Goal: Obtain resource: Obtain resource

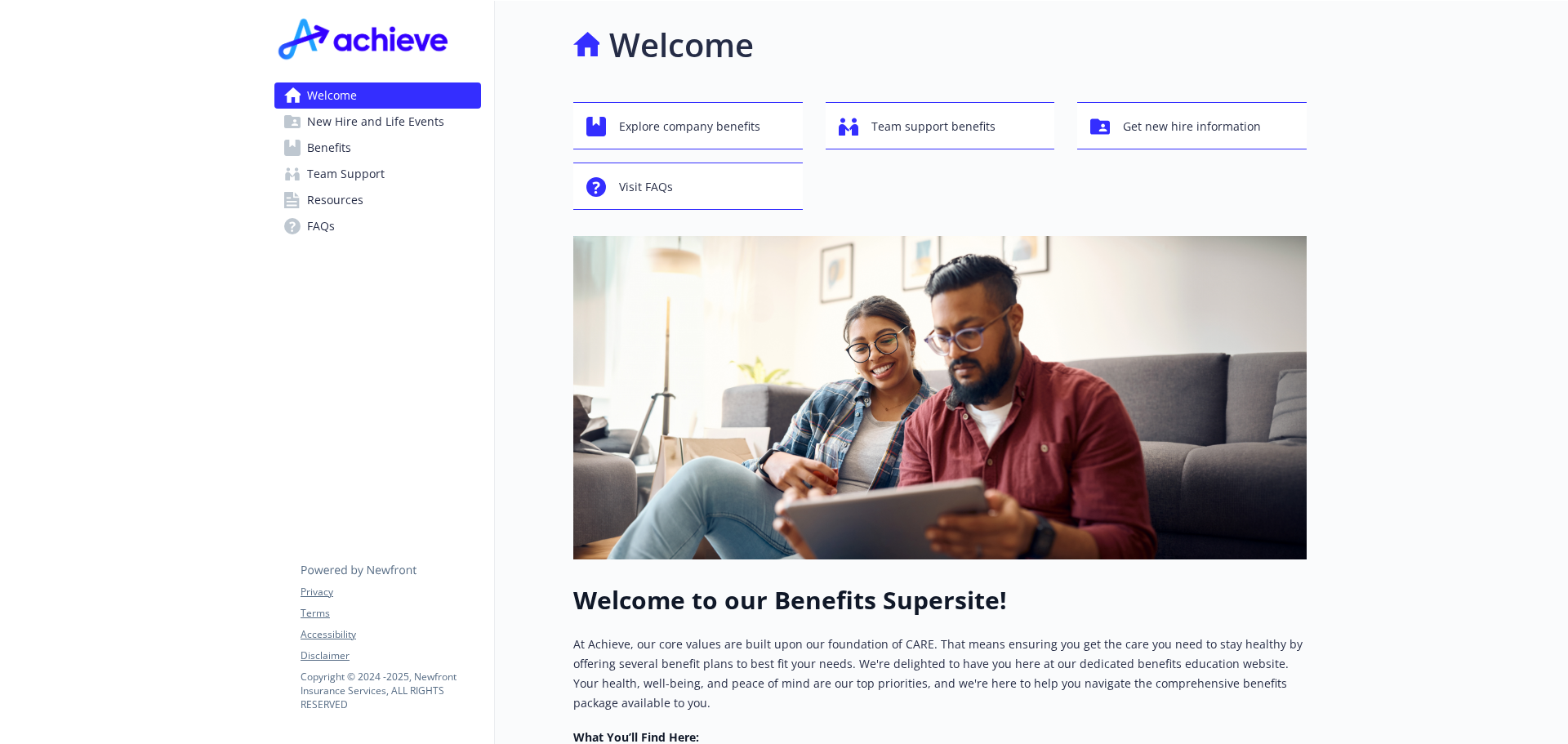
drag, startPoint x: 0, startPoint y: 0, endPoint x: 339, endPoint y: 150, distance: 370.7
click at [339, 150] on span "Benefits" at bounding box center [329, 147] width 45 height 26
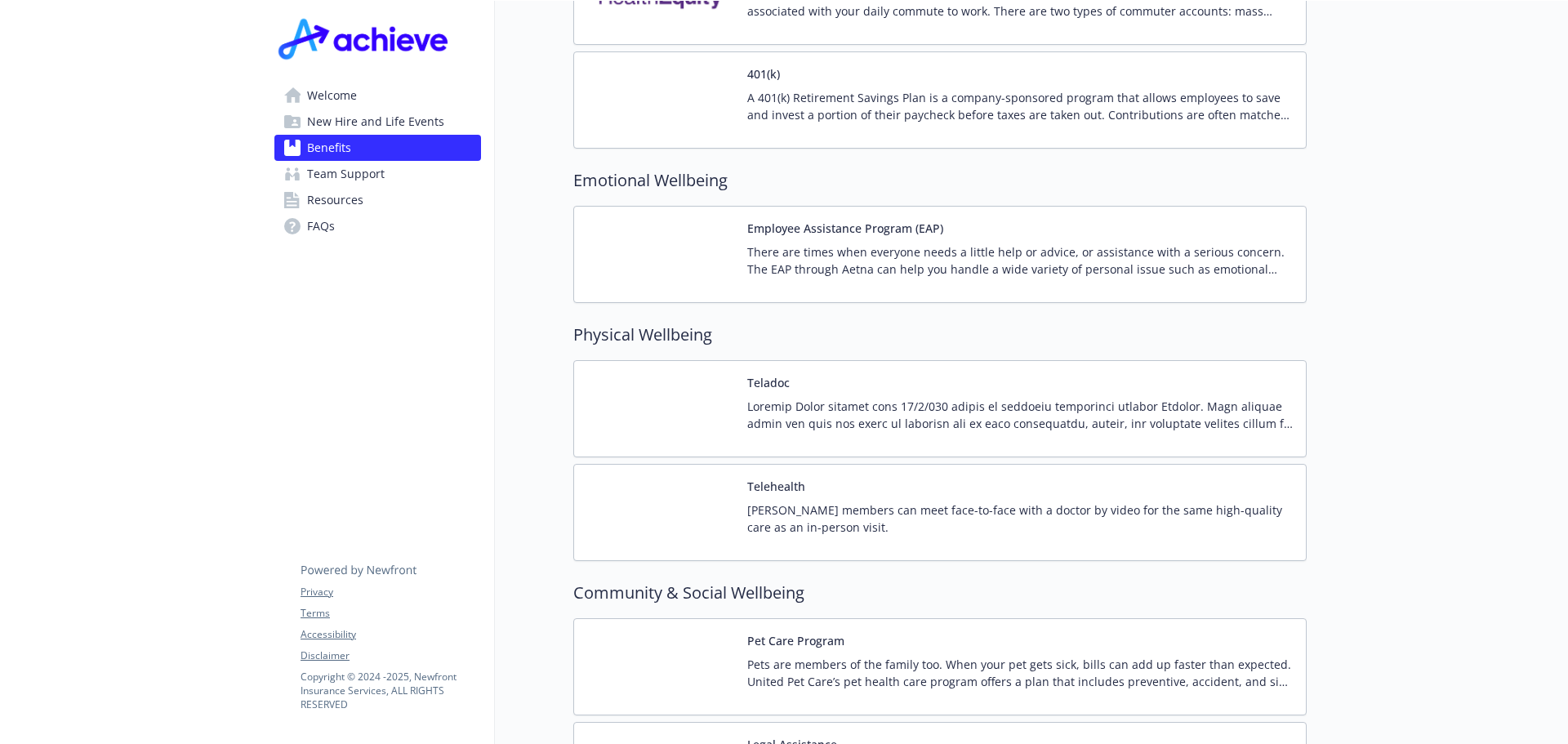
scroll to position [3127, 0]
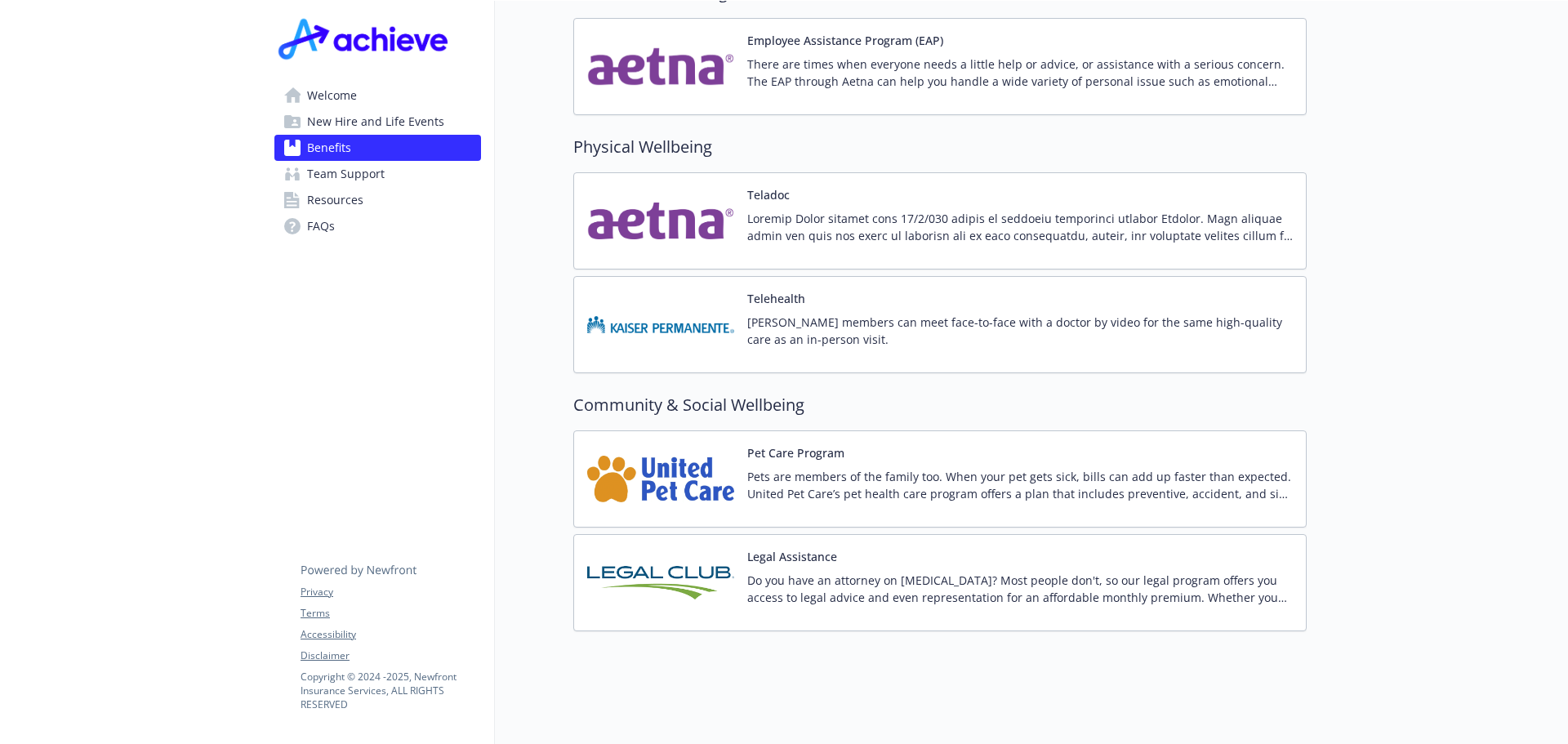
click at [641, 466] on img at bounding box center [661, 479] width 147 height 69
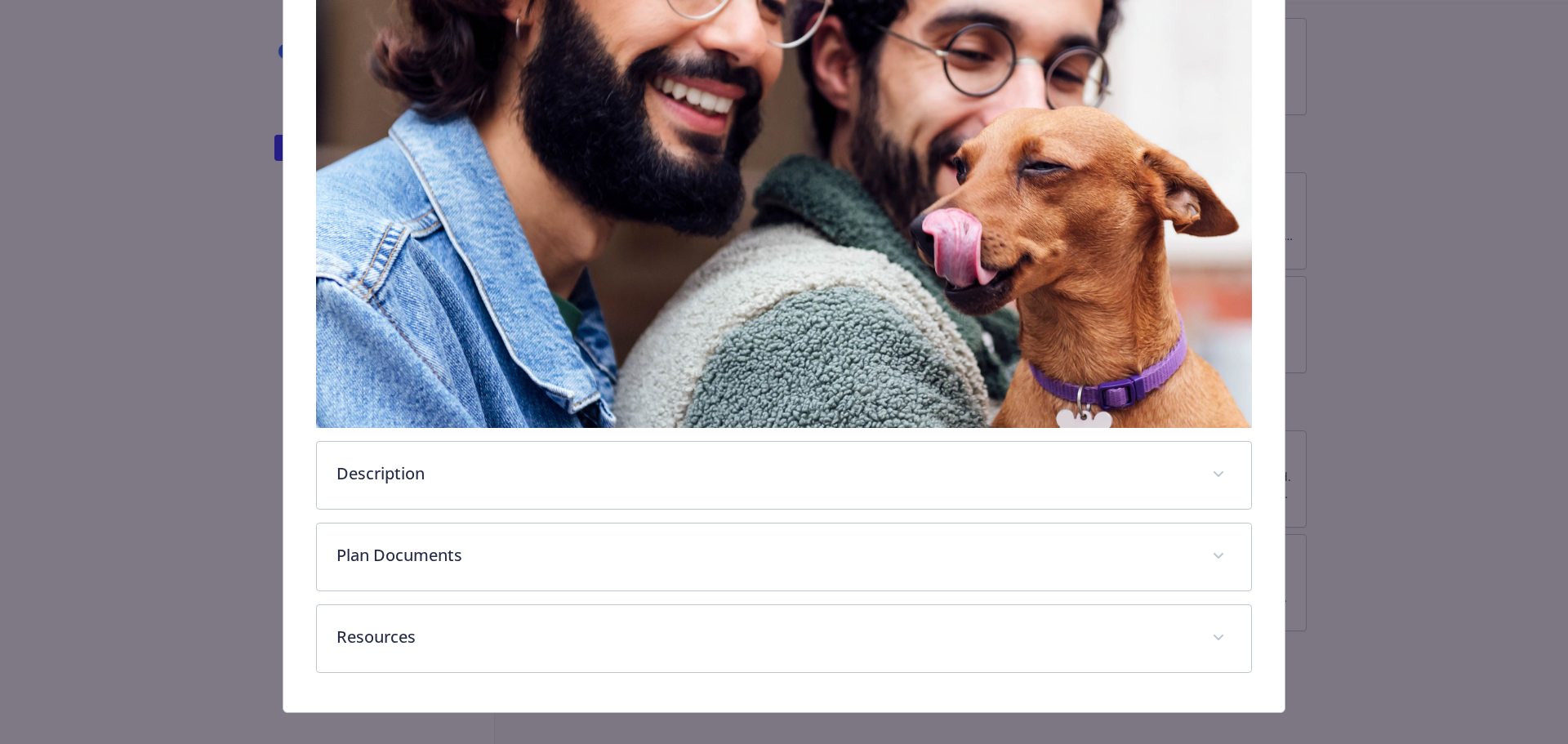
scroll to position [364, 0]
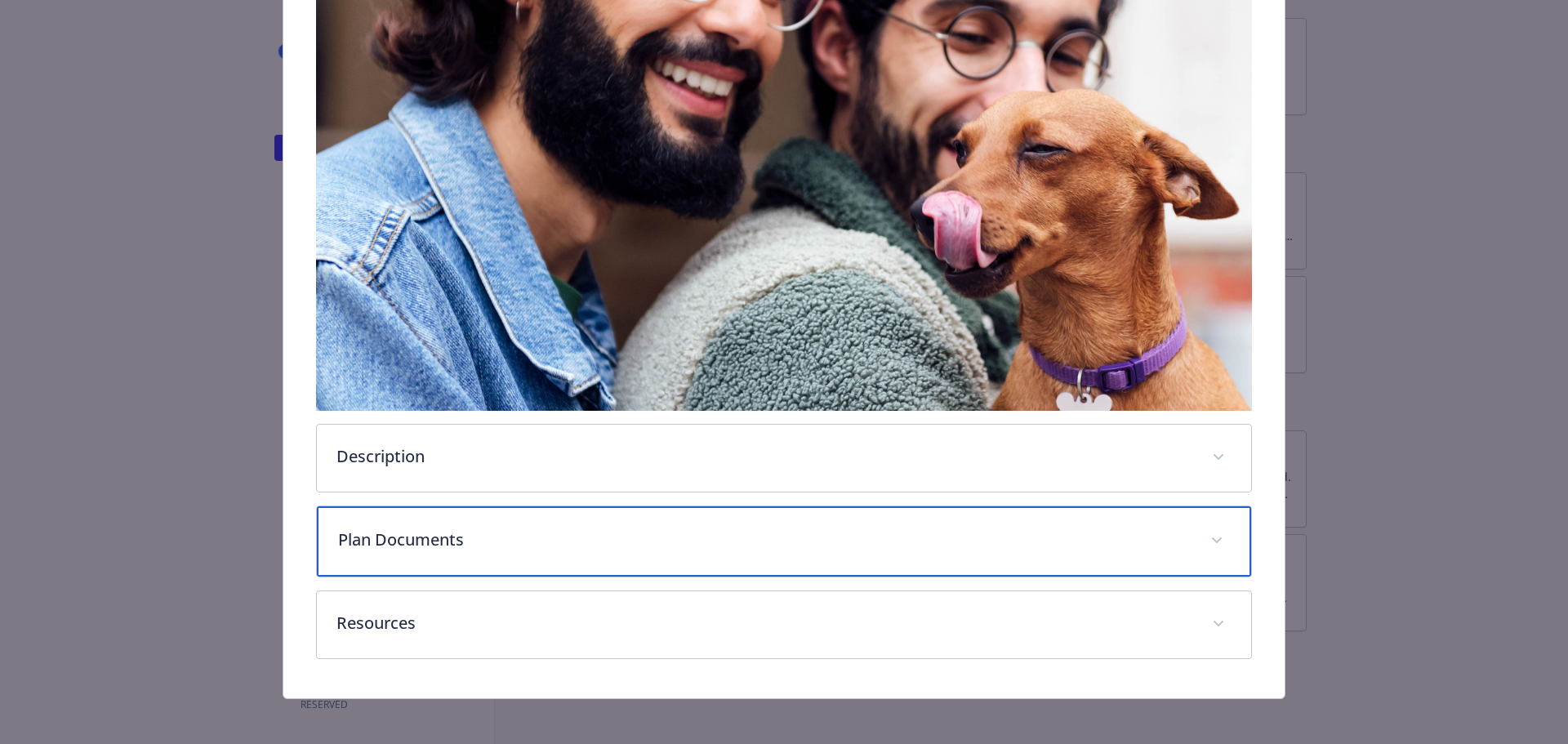
click at [587, 563] on div "Plan Documents" at bounding box center [784, 541] width 935 height 70
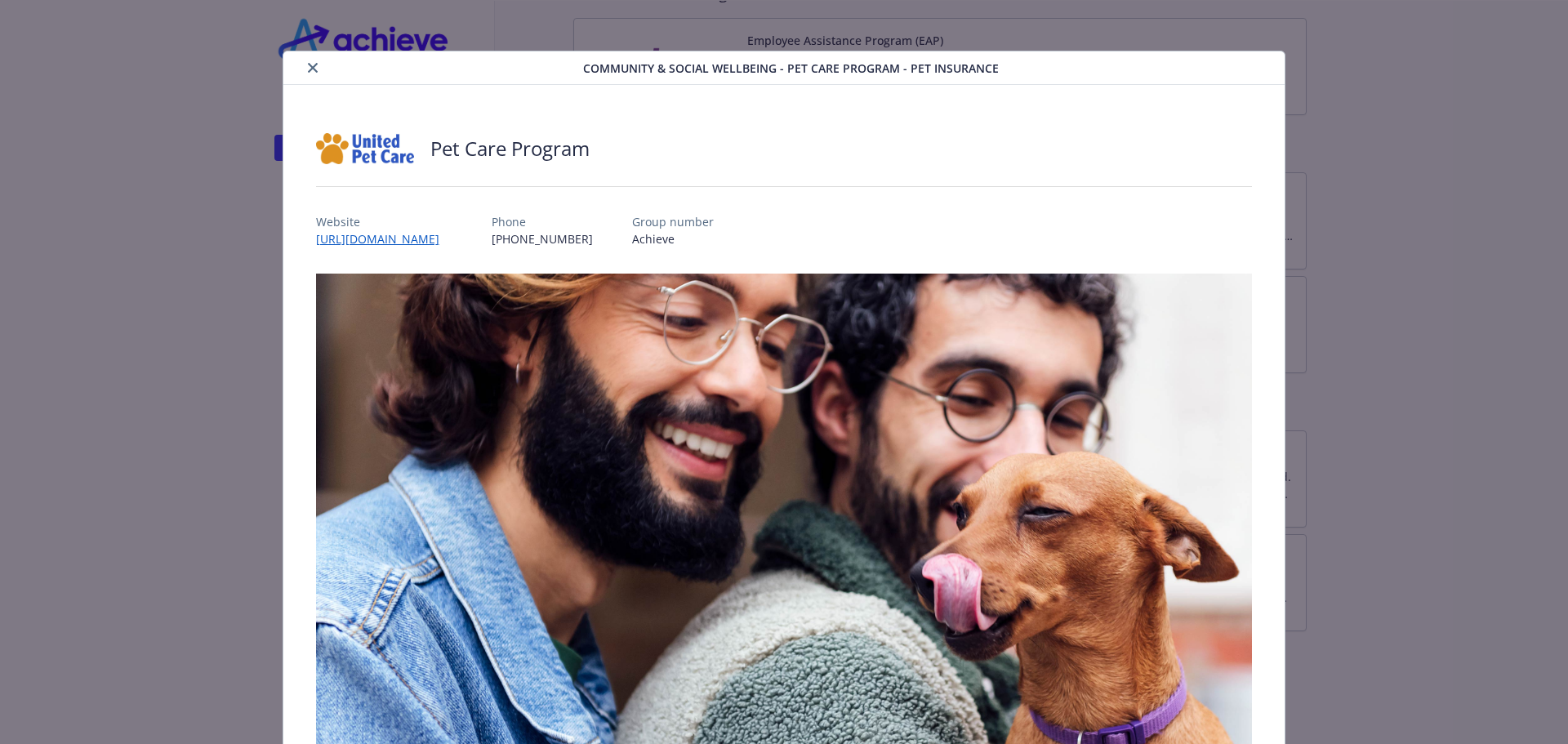
scroll to position [0, 0]
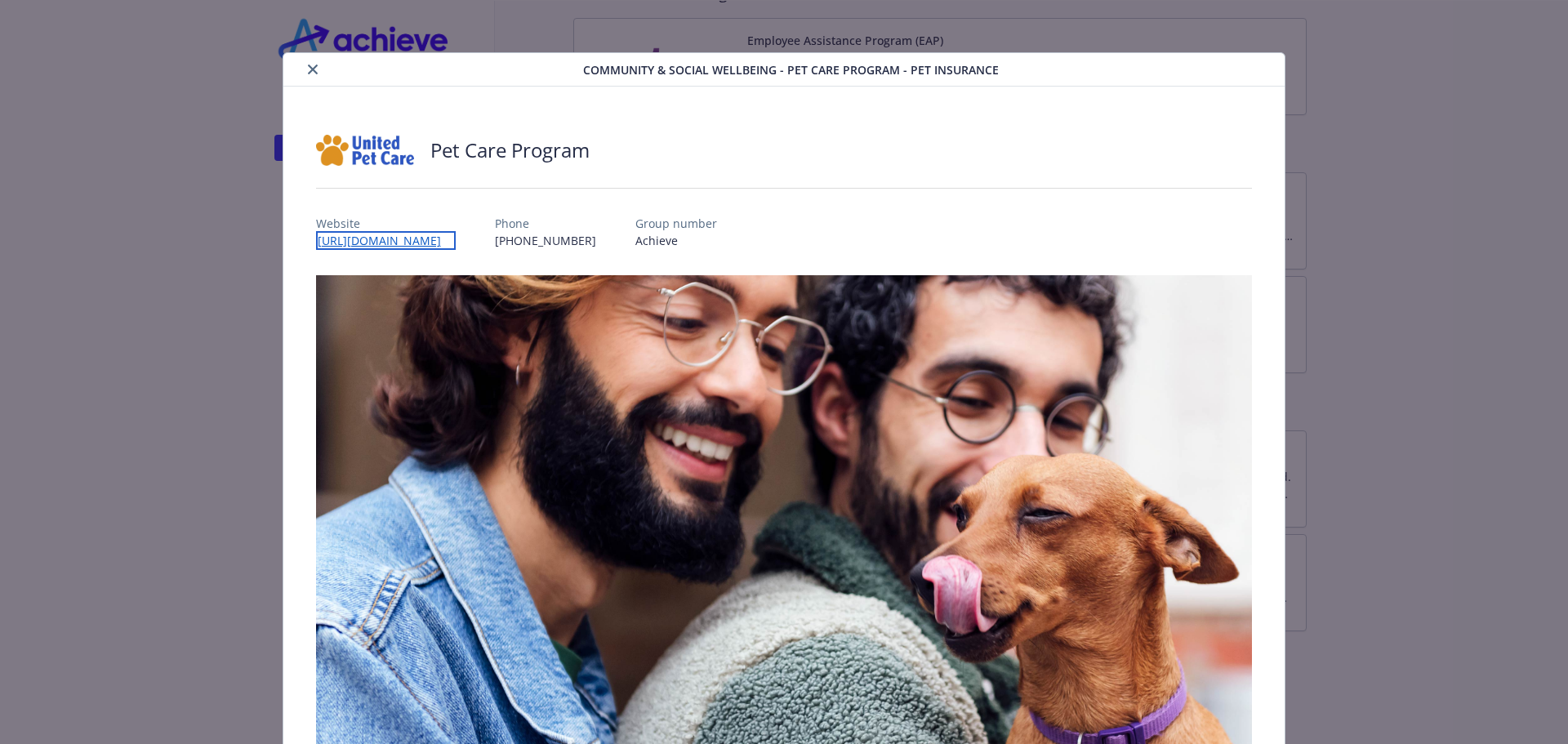
click at [416, 239] on link "[URL][DOMAIN_NAME]" at bounding box center [386, 240] width 140 height 19
click at [198, 336] on div "Community & Social Wellbeing - Pet Care Program - Pet Insurance Pet Care Progra…" at bounding box center [784, 603] width 1255 height 1103
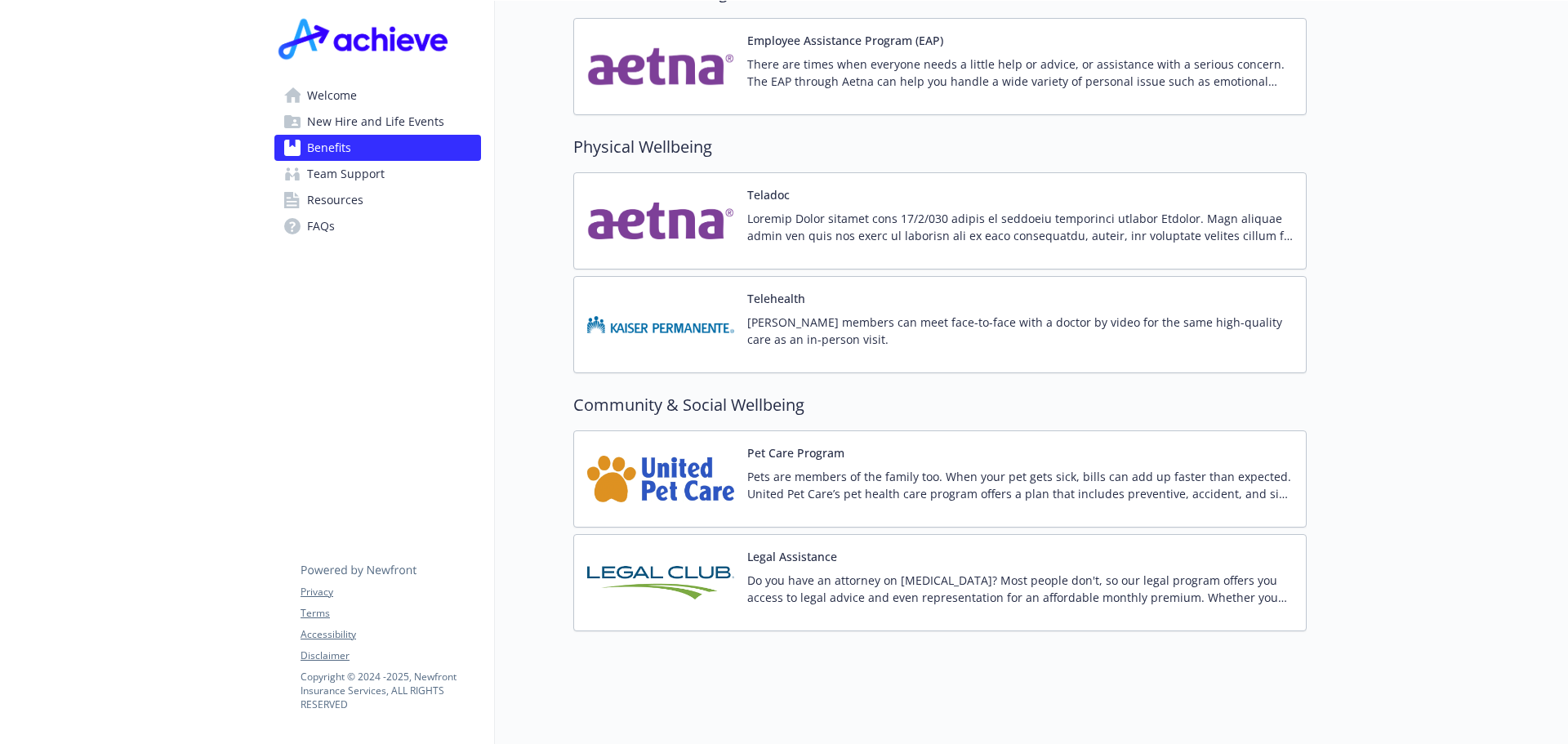
click at [946, 468] on p "Pets are members of the family too. When your pet gets sick, bills can add up f…" at bounding box center [1020, 485] width 546 height 35
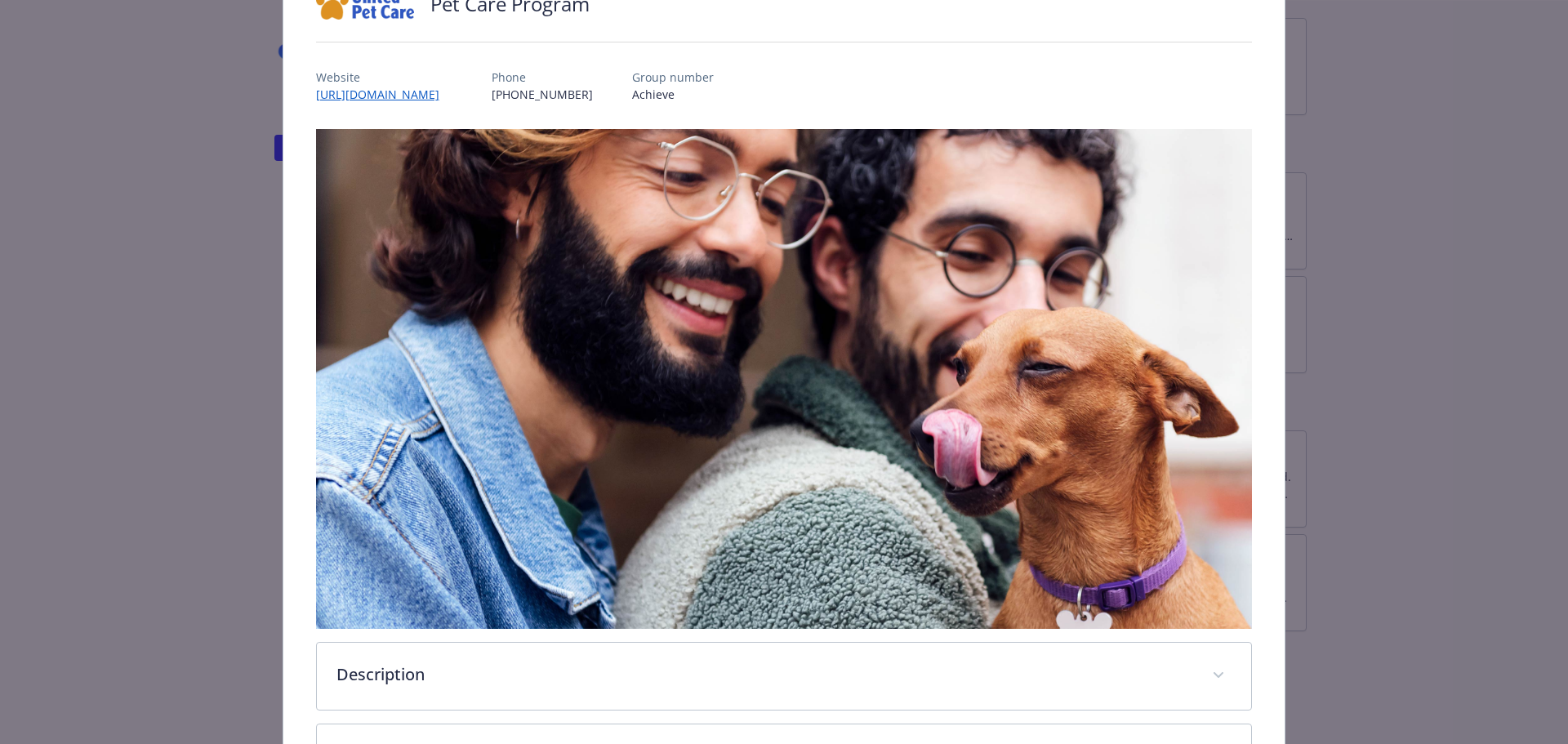
scroll to position [364, 0]
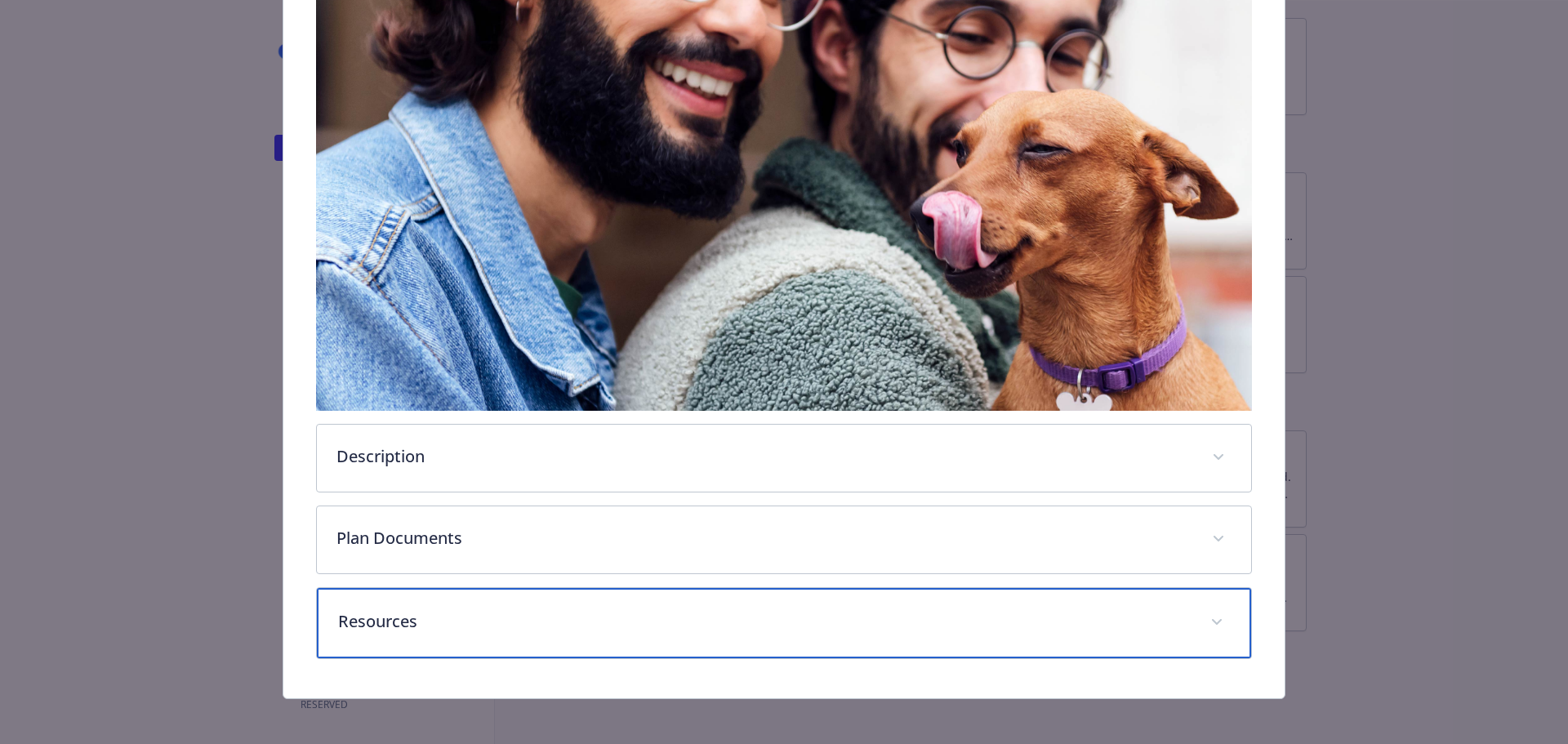
click at [639, 609] on p "Resources" at bounding box center [765, 621] width 854 height 25
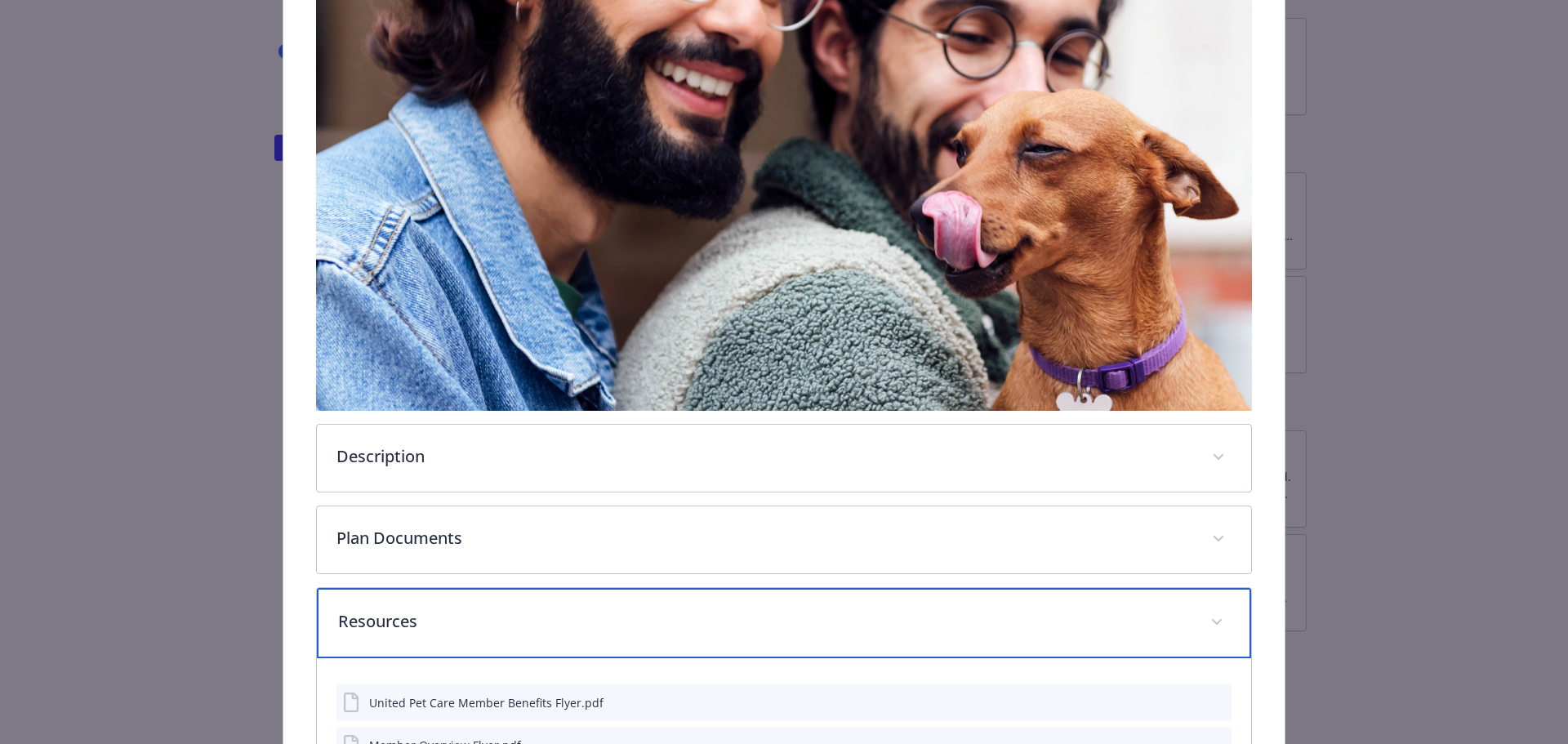
scroll to position [547, 0]
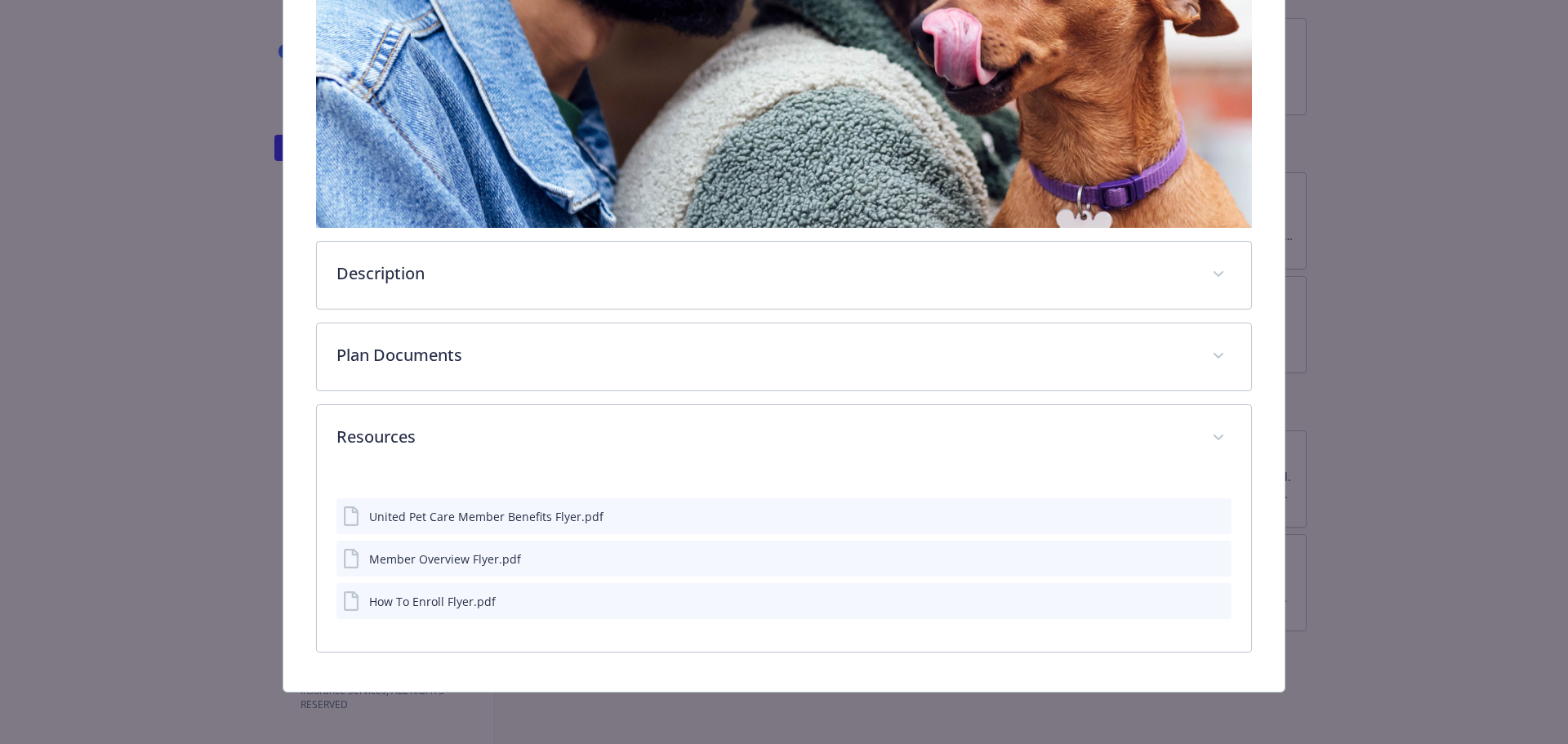
click at [475, 607] on div "How To Enroll Flyer.pdf" at bounding box center [433, 601] width 126 height 17
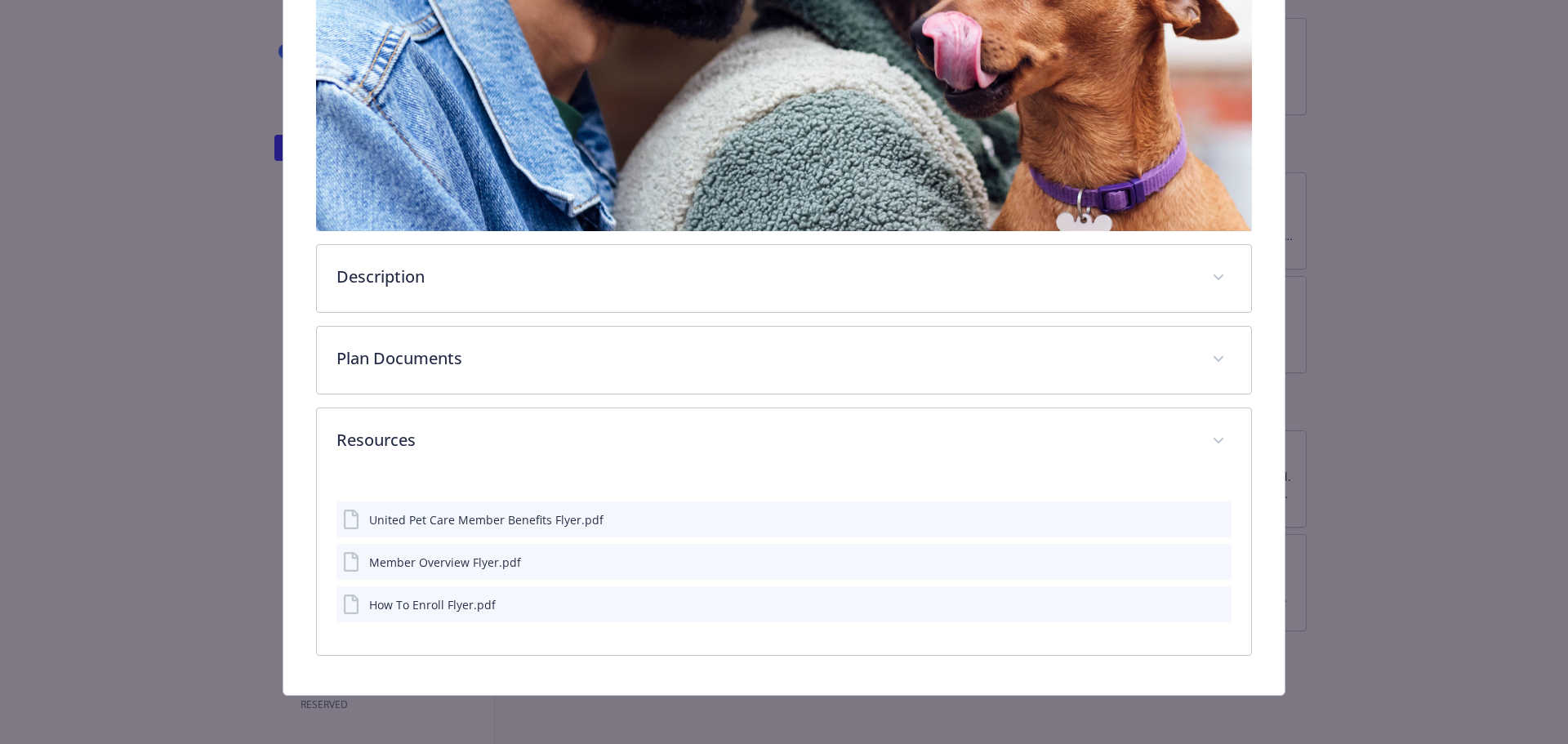
click at [1209, 599] on icon "preview file" at bounding box center [1216, 603] width 15 height 12
